Goal: Communication & Community: Answer question/provide support

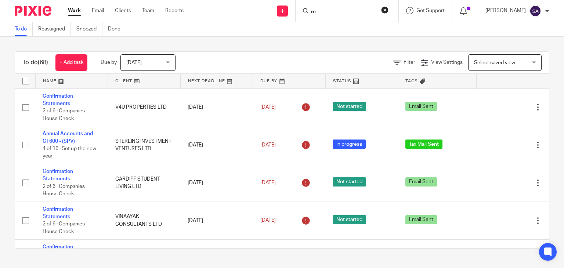
type input "red"
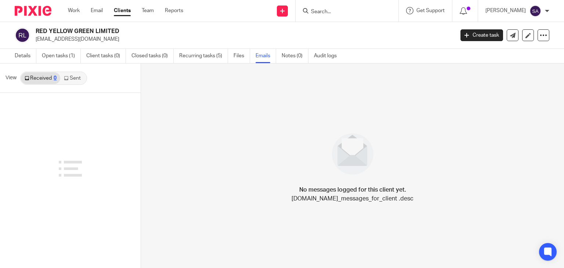
click at [58, 78] on link "Received 0" at bounding box center [40, 78] width 39 height 12
click at [70, 84] on div "Received 0 Sent" at bounding box center [53, 78] width 67 height 13
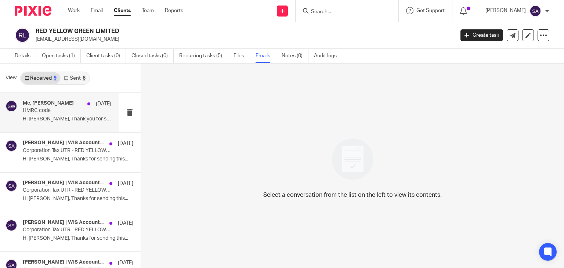
click at [52, 127] on div "Me, Stephen Warren 1 Sep HMRC code Hi Stephen, Thank you for sharing the code. …" at bounding box center [59, 112] width 119 height 39
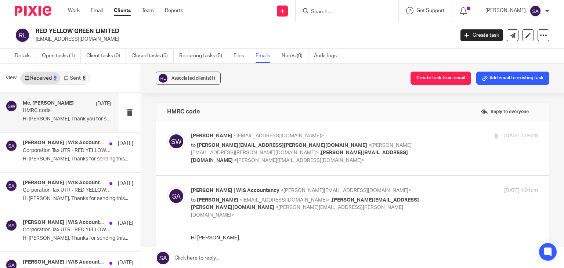
click at [173, 139] on img at bounding box center [176, 141] width 18 height 18
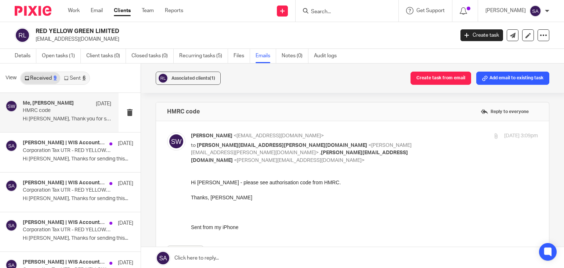
scroll to position [37, 0]
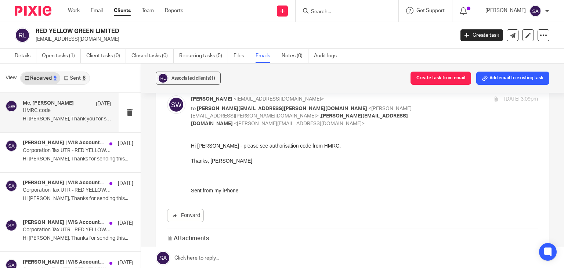
drag, startPoint x: 380, startPoint y: 279, endPoint x: 235, endPoint y: 158, distance: 188.9
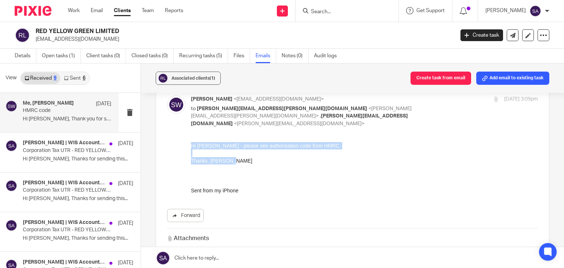
drag, startPoint x: 233, startPoint y: 160, endPoint x: 188, endPoint y: 145, distance: 48.0
click at [191, 145] on html "Hi Shafiya - please see authorisation code from HMRC. Thanks, Stephen Sent from…" at bounding box center [364, 168] width 347 height 52
click at [237, 163] on div "Thanks, Stephen" at bounding box center [364, 164] width 347 height 15
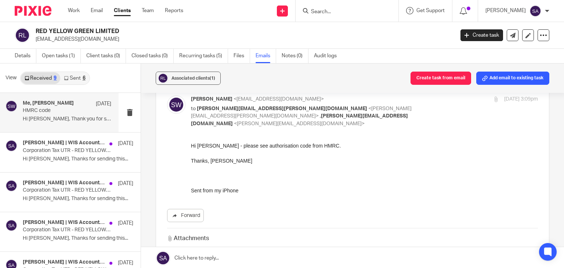
click at [171, 95] on img at bounding box center [176, 104] width 18 height 18
checkbox input "false"
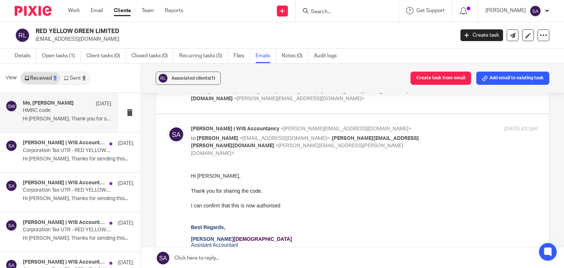
scroll to position [73, 0]
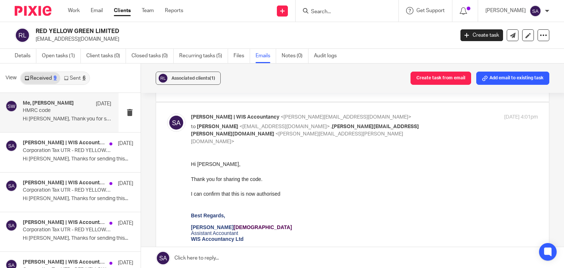
click at [75, 77] on link "Sent 6" at bounding box center [74, 78] width 29 height 12
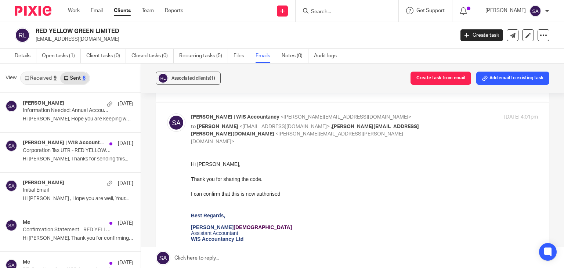
scroll to position [1, 0]
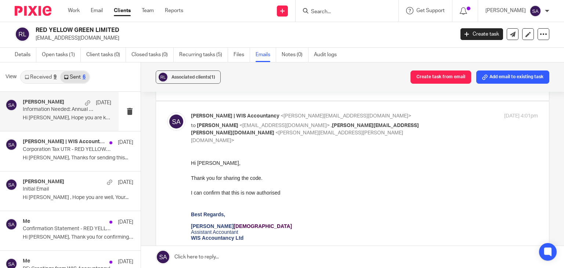
click at [38, 112] on p "Information Needed: Annual Accounts YE July' 25 - RED YELLOW GREEN LIMITED" at bounding box center [58, 109] width 71 height 6
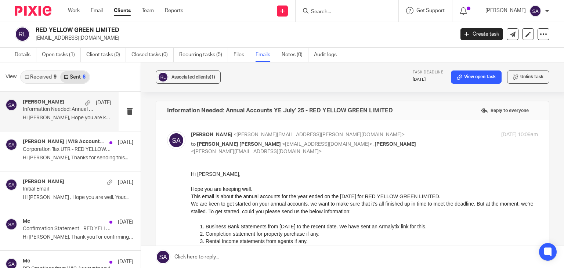
scroll to position [0, 0]
click at [72, 168] on div "Shafiya Abdulla | WIS Accountancy, Shafiya Abdulla 26 Aug Corporation Tax UTR -…" at bounding box center [59, 150] width 119 height 39
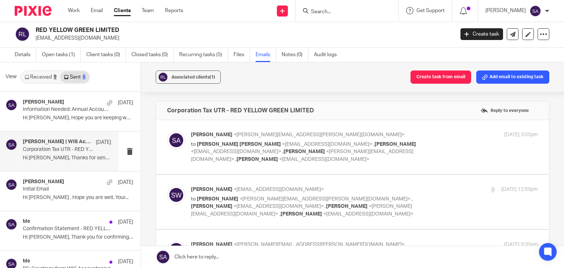
scroll to position [73, 0]
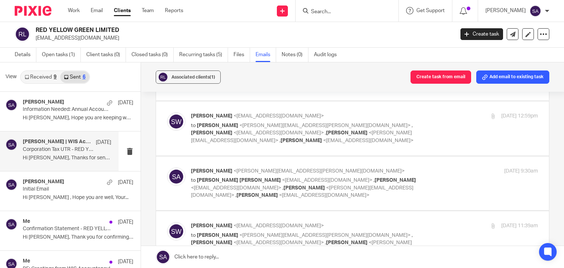
click at [276, 146] on label at bounding box center [352, 128] width 393 height 54
click at [167, 112] on input "checkbox" at bounding box center [167, 112] width 0 height 0
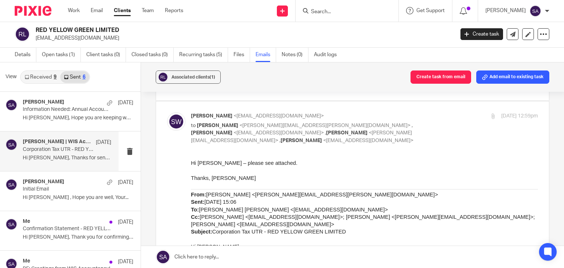
scroll to position [0, 0]
click at [172, 120] on img at bounding box center [176, 121] width 18 height 18
checkbox input "false"
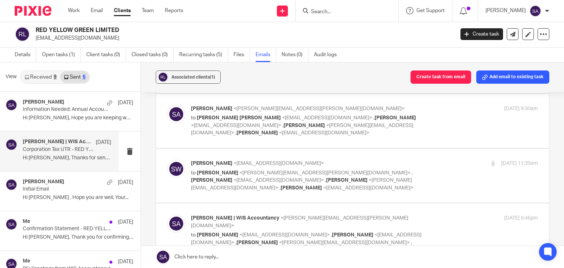
scroll to position [147, 0]
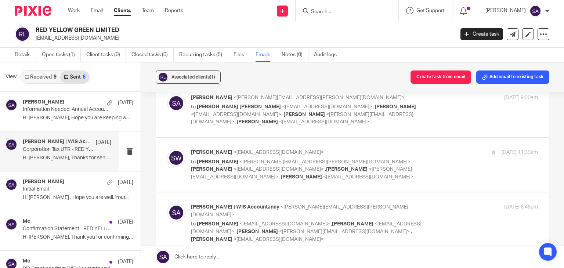
click at [177, 159] on img at bounding box center [176, 158] width 18 height 18
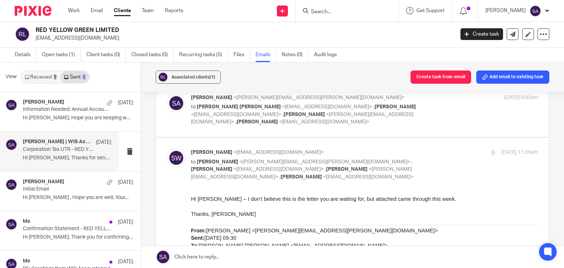
scroll to position [183, 0]
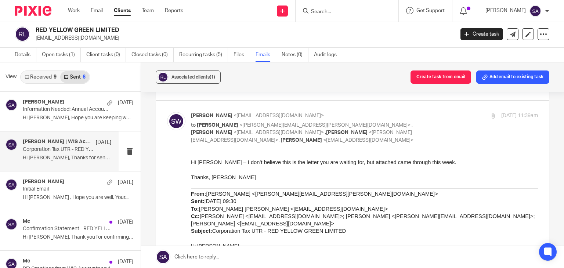
click at [179, 125] on img at bounding box center [176, 121] width 18 height 18
checkbox input "false"
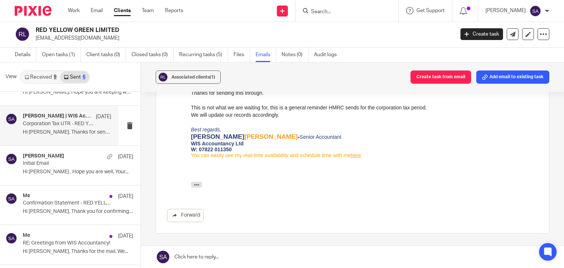
scroll to position [37, 0]
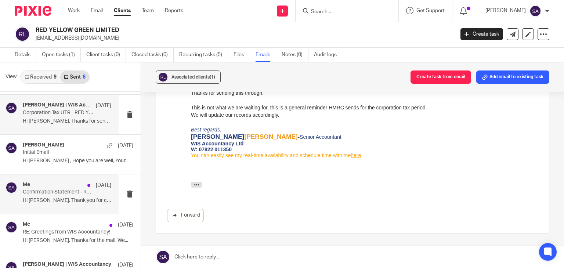
click at [58, 185] on div "Me 16 Jul" at bounding box center [67, 185] width 88 height 7
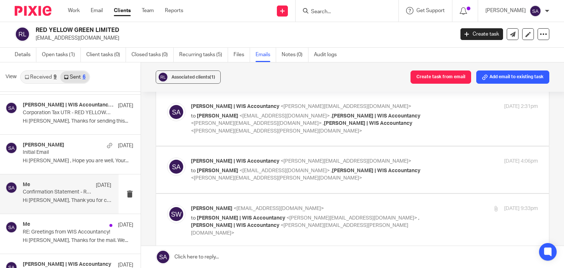
scroll to position [73, 0]
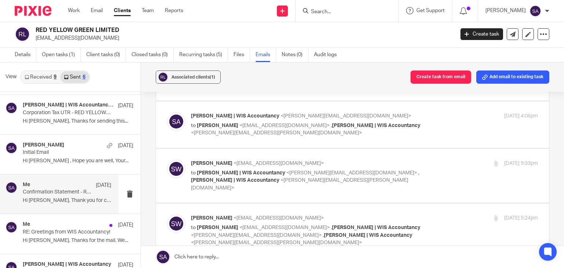
click at [179, 165] on img at bounding box center [176, 169] width 18 height 18
checkbox input "true"
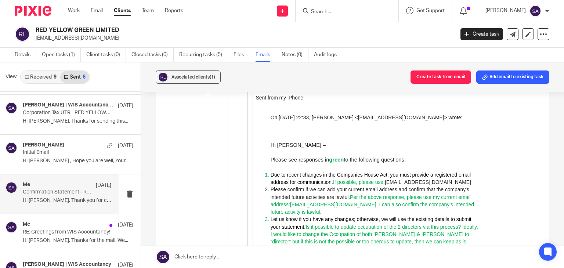
scroll to position [62, 0]
